Goal: Task Accomplishment & Management: Use online tool/utility

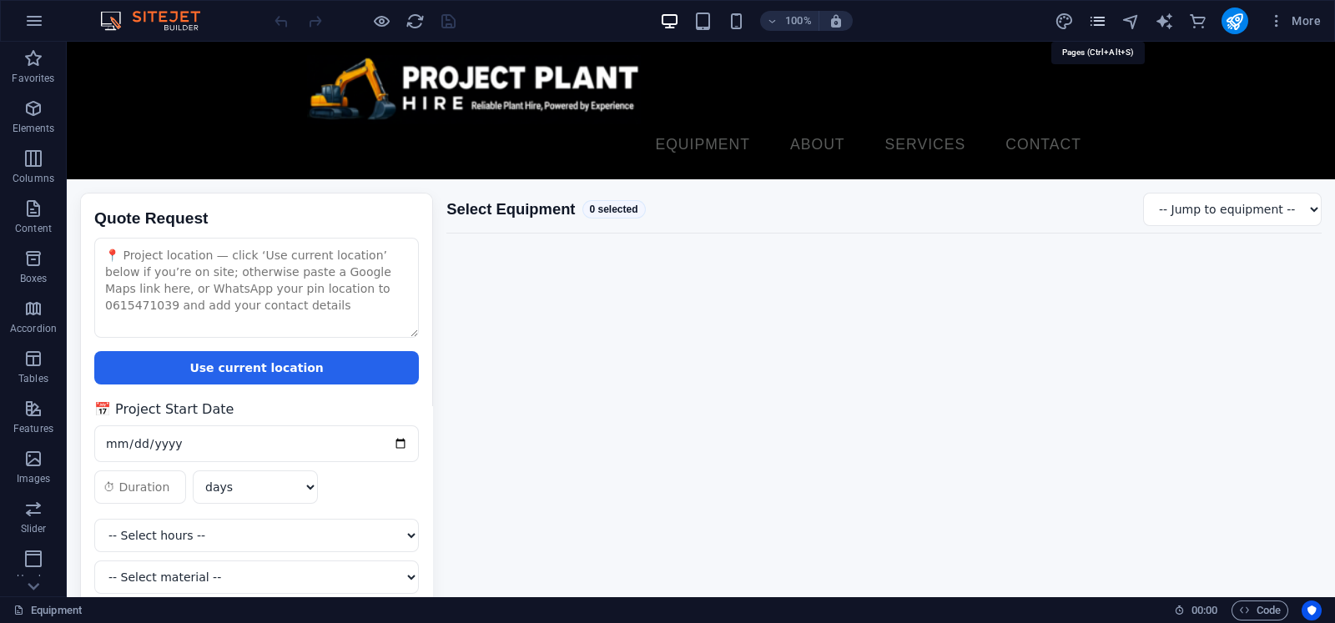
click at [1097, 15] on icon "pages" at bounding box center [1097, 21] width 19 height 19
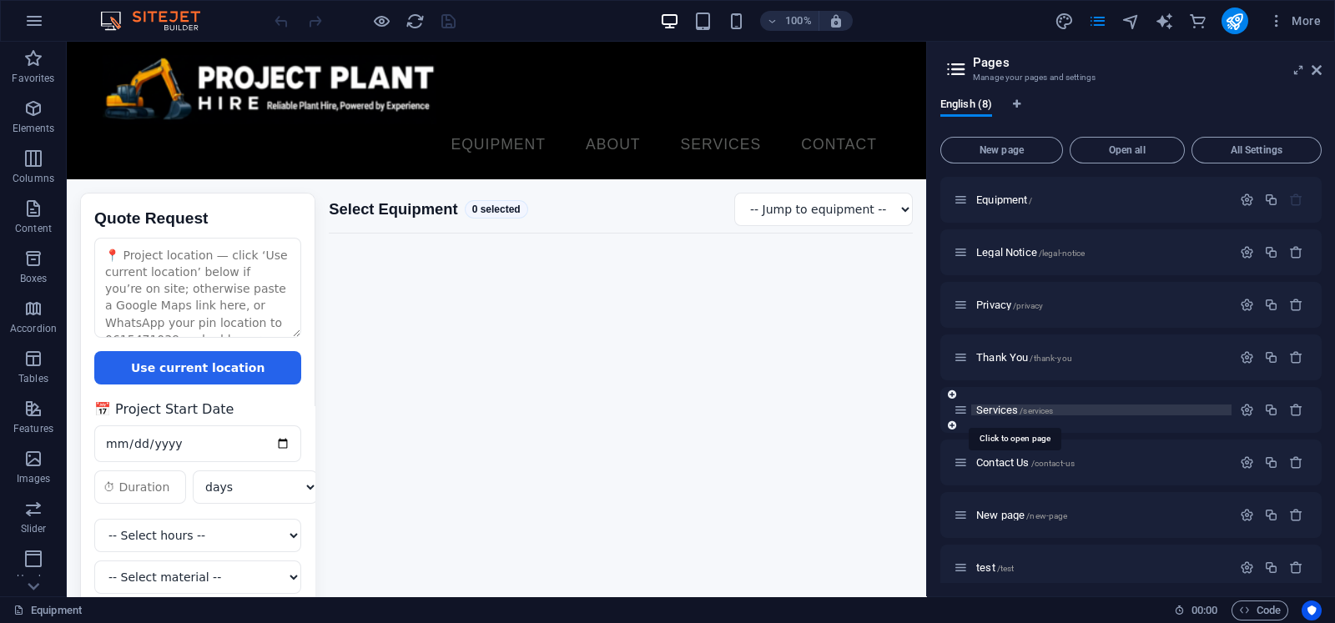
click at [1016, 405] on span "Services /services" at bounding box center [1014, 410] width 77 height 13
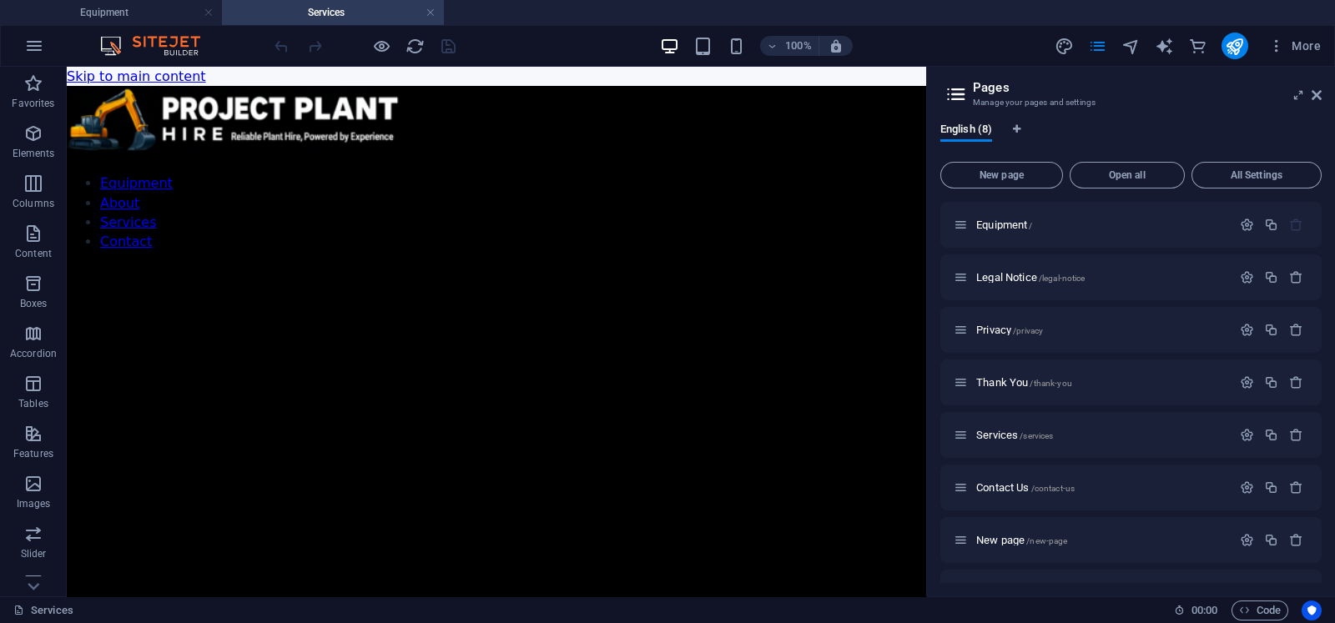
click at [1321, 85] on aside "Pages Manage your pages and settings English (8) New page Open all All Settings…" at bounding box center [1130, 332] width 409 height 530
drag, startPoint x: 1317, startPoint y: 93, endPoint x: 163, endPoint y: 492, distance: 1221.8
click at [1317, 93] on icon at bounding box center [1316, 94] width 10 height 13
